Goal: Check status: Check status

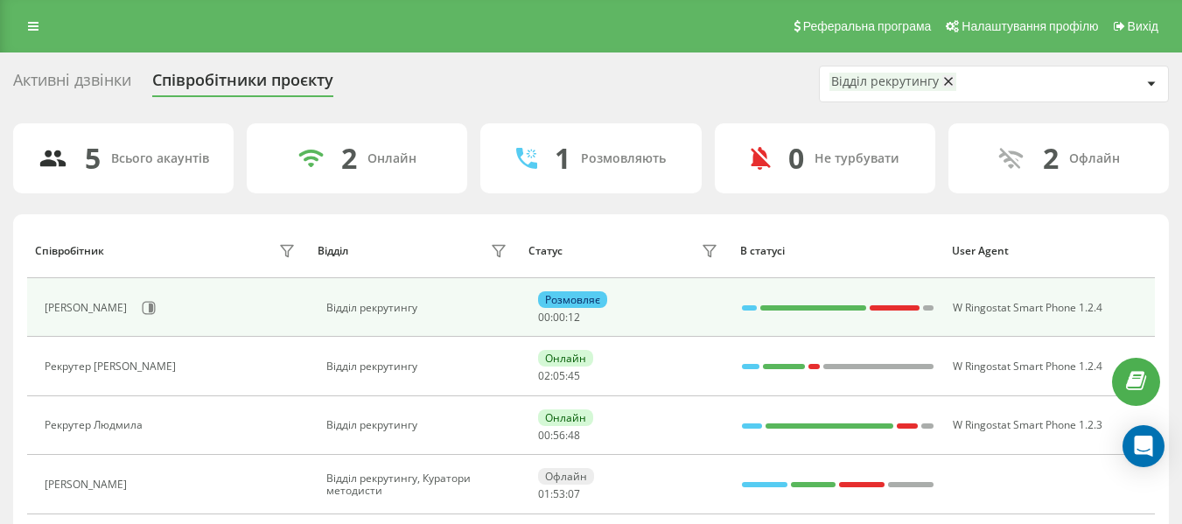
click at [176, 299] on div "[PERSON_NAME]" at bounding box center [172, 308] width 255 height 30
click at [162, 303] on button at bounding box center [149, 308] width 26 height 26
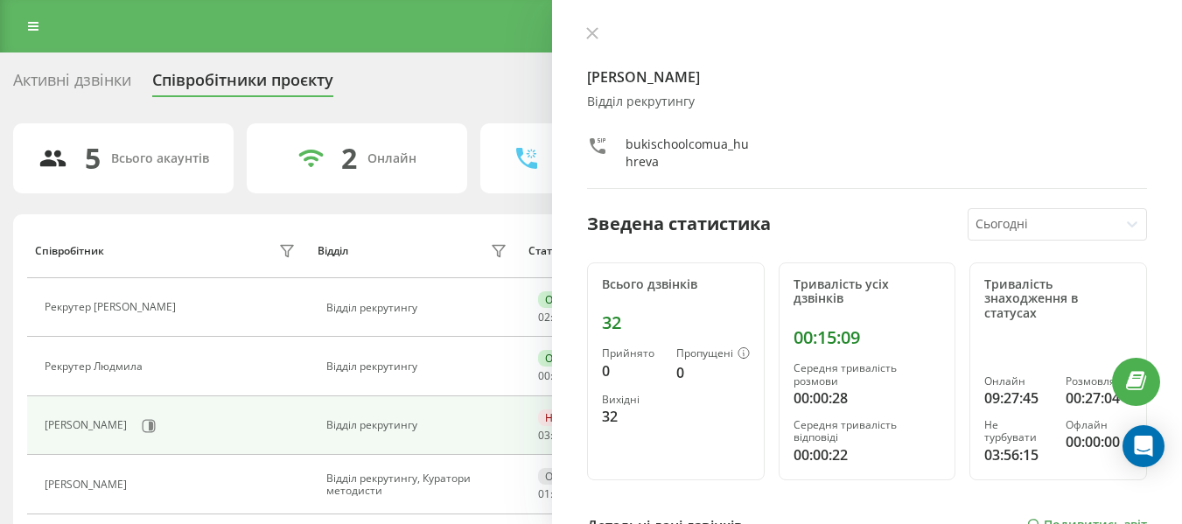
click at [582, 46] on div "Рекрутер [PERSON_NAME] Відділ рекрутингу bukischoolcomua_huhreva Зведена статис…" at bounding box center [867, 262] width 630 height 524
click at [585, 44] on div "Рекрутер [PERSON_NAME] Відділ рекрутингу bukischoolcomua_huhreva Зведена статис…" at bounding box center [867, 262] width 630 height 524
click at [585, 36] on button at bounding box center [592, 34] width 23 height 17
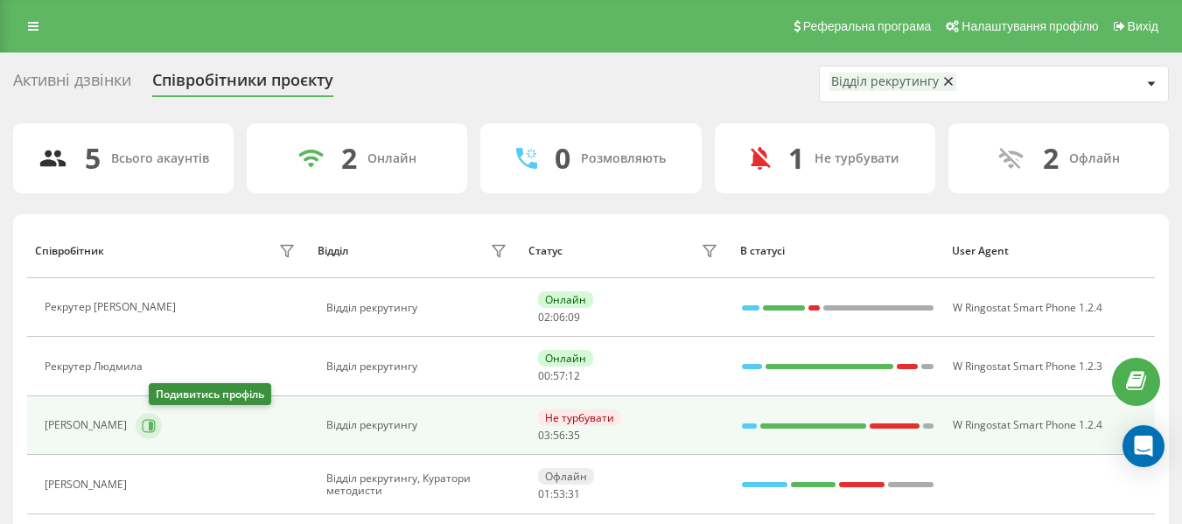
click at [156, 428] on icon at bounding box center [149, 426] width 14 height 14
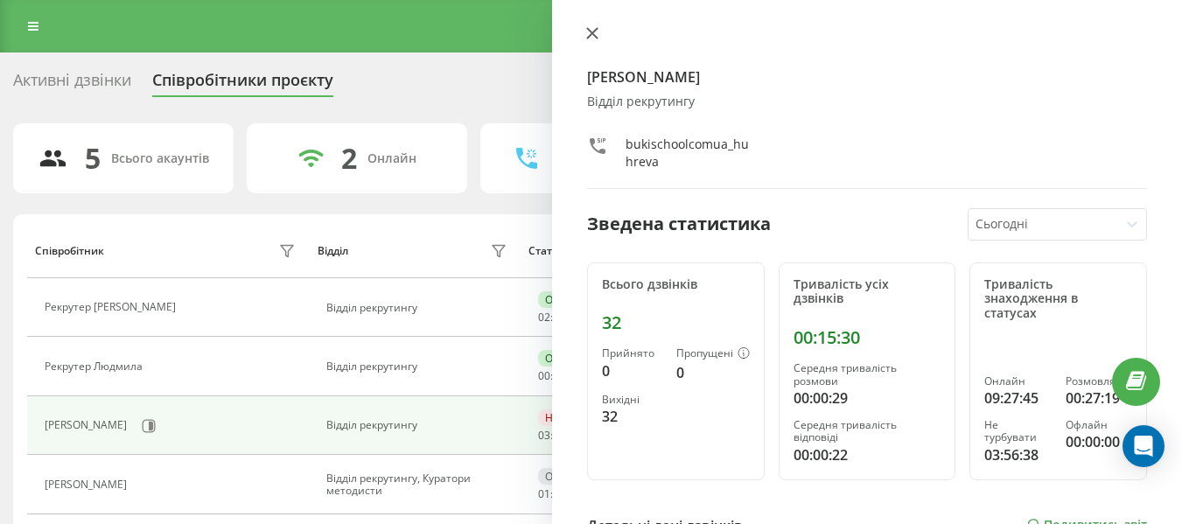
click at [595, 36] on icon at bounding box center [592, 33] width 11 height 11
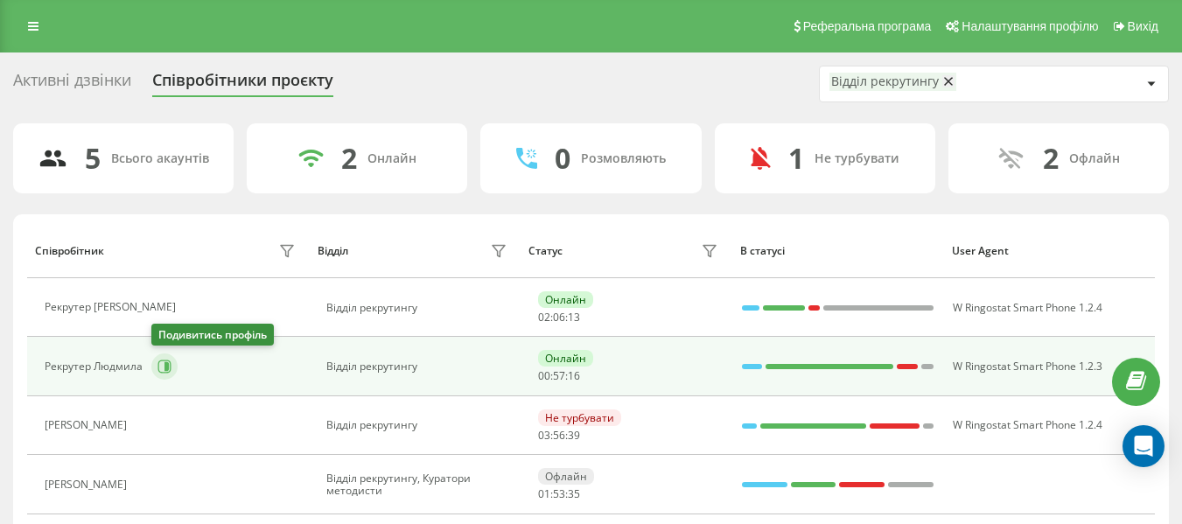
click at [164, 368] on icon at bounding box center [165, 367] width 14 height 14
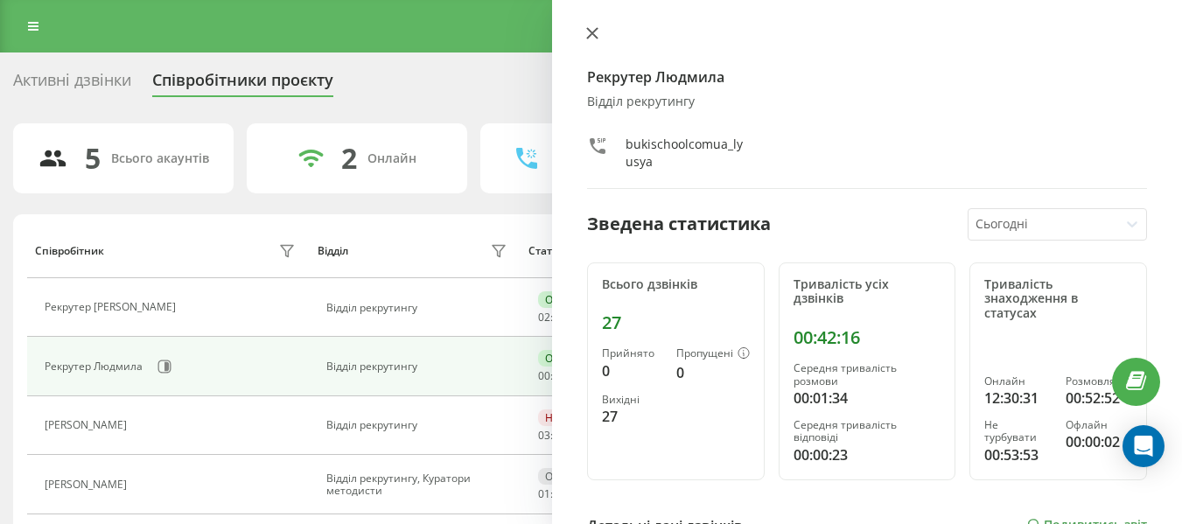
click at [590, 38] on icon at bounding box center [592, 33] width 12 height 12
